Goal: Navigation & Orientation: Find specific page/section

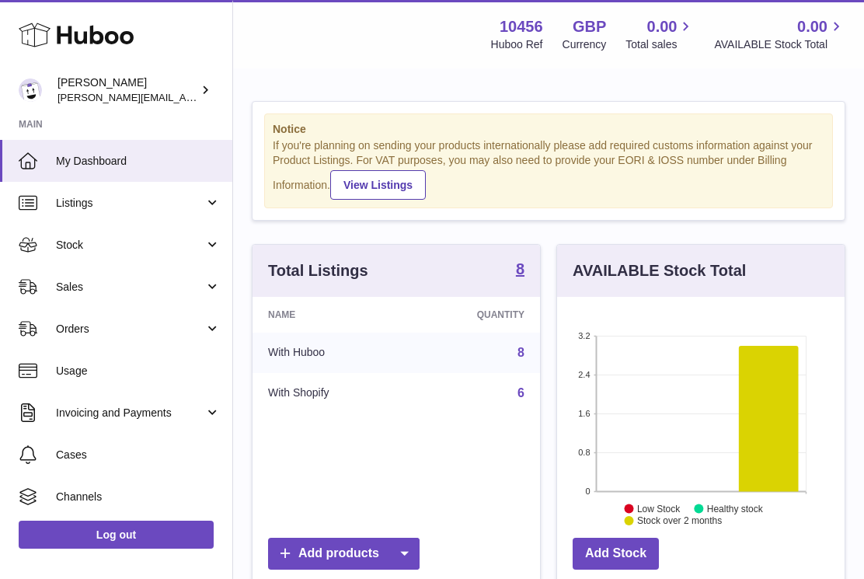
scroll to position [243, 288]
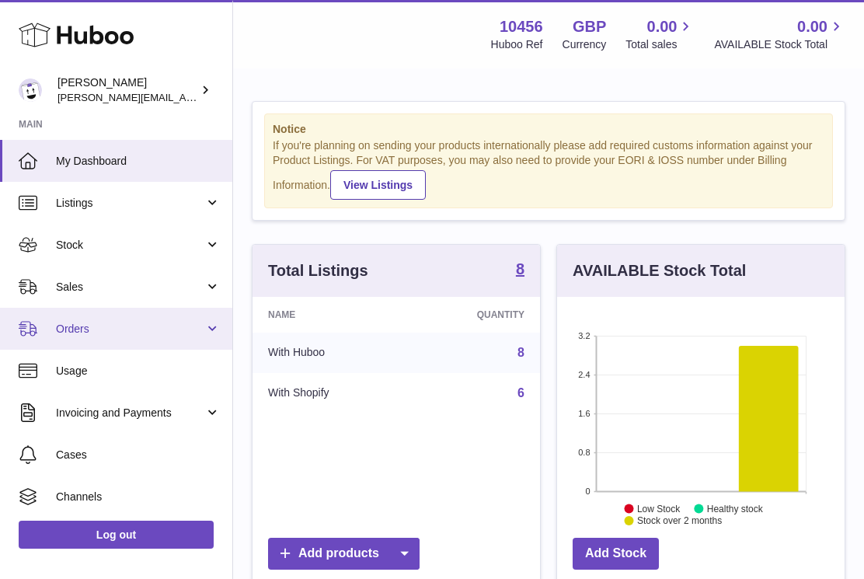
click at [58, 326] on span "Orders" at bounding box center [130, 329] width 148 height 15
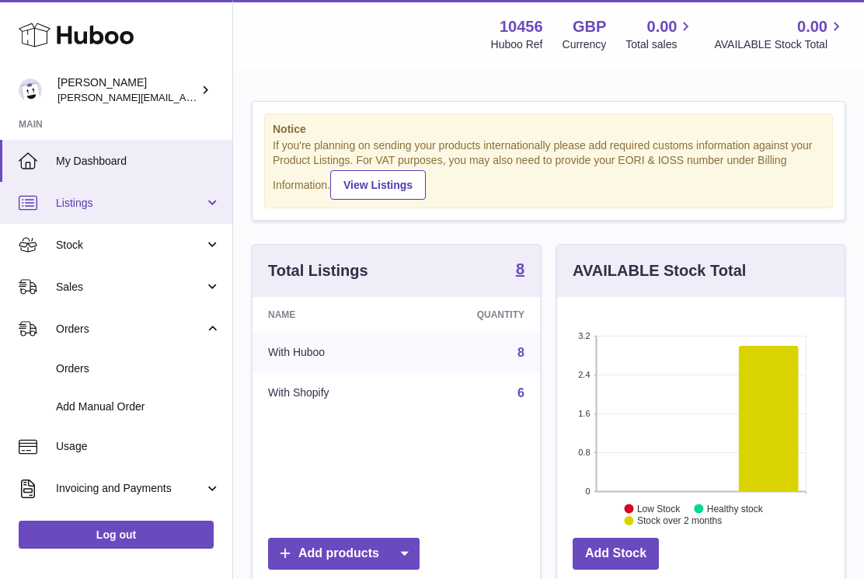
click at [75, 215] on link "Listings" at bounding box center [116, 203] width 232 height 42
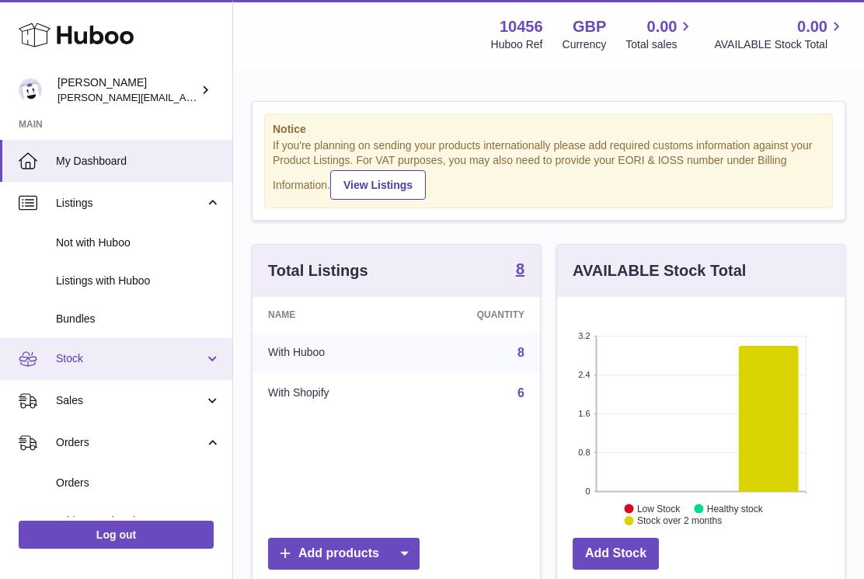
click at [52, 338] on link "Stock" at bounding box center [116, 359] width 232 height 42
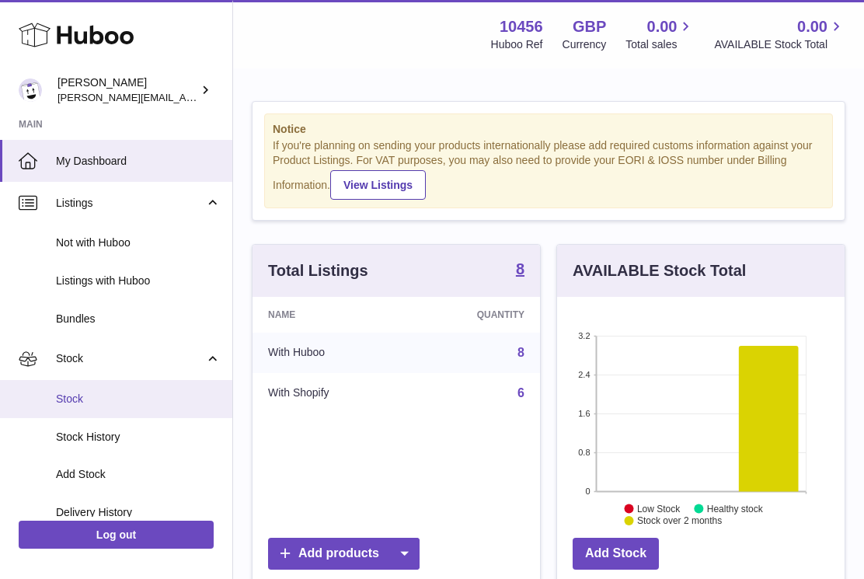
click at [113, 386] on link "Stock" at bounding box center [116, 399] width 232 height 38
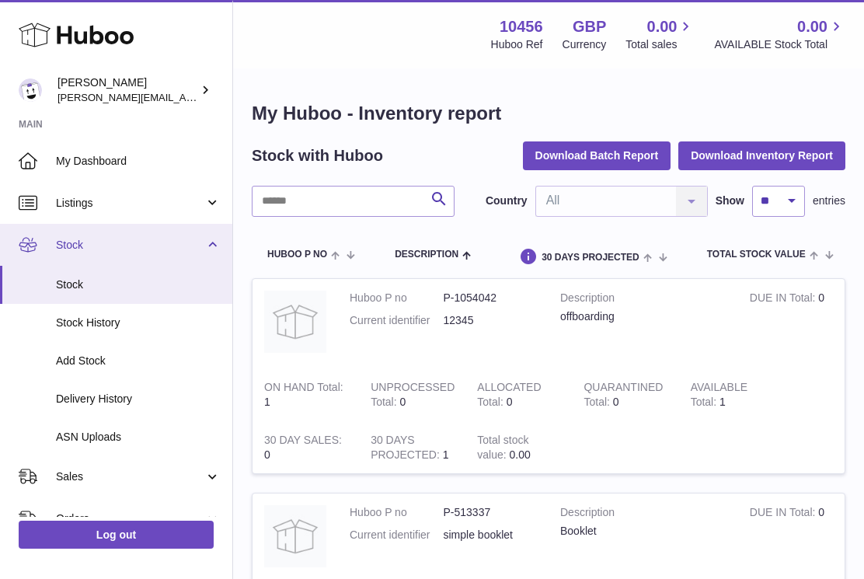
click at [119, 248] on span "Stock" at bounding box center [130, 245] width 148 height 15
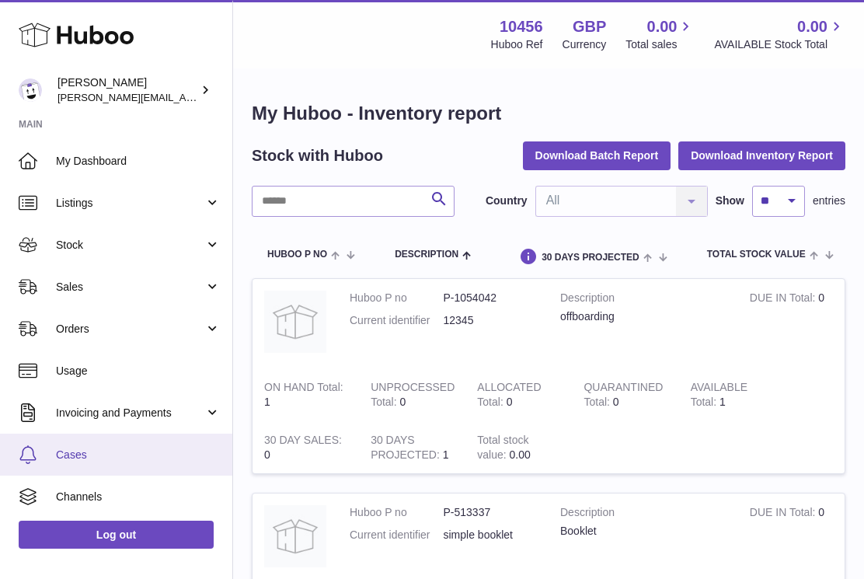
click at [129, 462] on link "Cases" at bounding box center [116, 455] width 232 height 42
click at [103, 459] on span "Cases" at bounding box center [138, 455] width 165 height 15
